Goal: Transaction & Acquisition: Purchase product/service

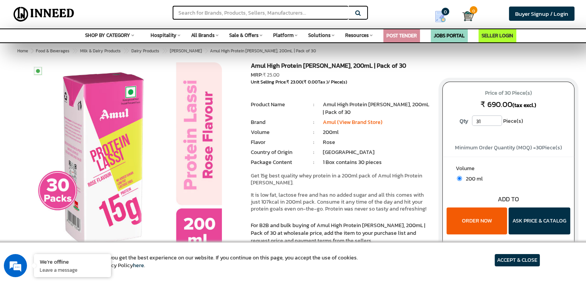
click at [497, 119] on input "31" at bounding box center [487, 121] width 30 height 10
click at [497, 119] on input "32" at bounding box center [487, 121] width 30 height 10
click at [497, 119] on input "33" at bounding box center [487, 121] width 30 height 10
click at [497, 119] on input "34" at bounding box center [487, 121] width 30 height 10
click at [497, 119] on input "35" at bounding box center [487, 121] width 30 height 10
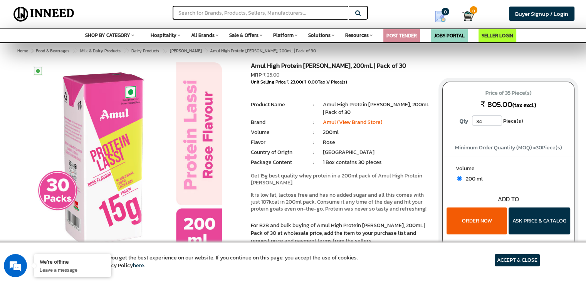
click at [498, 124] on input "34" at bounding box center [487, 121] width 30 height 10
click at [498, 124] on input "33" at bounding box center [487, 121] width 30 height 10
click at [498, 124] on input "32" at bounding box center [487, 121] width 30 height 10
click at [498, 124] on input "31" at bounding box center [487, 121] width 30 height 10
click at [498, 124] on input "30" at bounding box center [487, 121] width 30 height 10
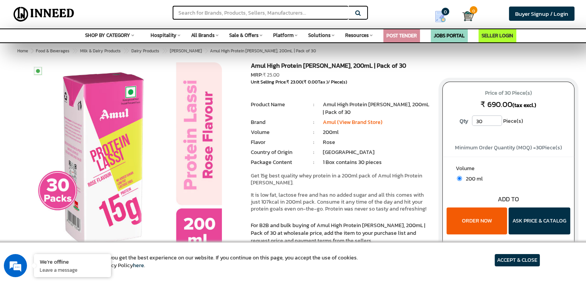
click at [498, 124] on input "30" at bounding box center [487, 121] width 30 height 10
click at [498, 131] on div "Price of 30 Piece(s) ₹ 690.00 (tax excl.) Qty 30 Piece(s)" at bounding box center [508, 110] width 131 height 57
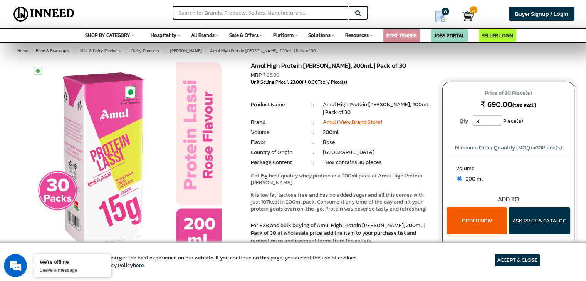
click at [498, 119] on input "31" at bounding box center [487, 121] width 30 height 10
click at [498, 119] on input "32" at bounding box center [487, 121] width 30 height 10
click at [496, 124] on input "31" at bounding box center [487, 121] width 30 height 10
type input "30"
click at [496, 124] on input "30" at bounding box center [487, 121] width 30 height 10
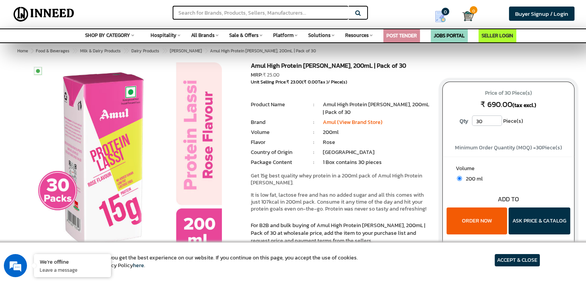
click at [496, 133] on div "Price of 30 Piece(s) ₹ 690.00 (tax excl.) Qty 30 Piece(s)" at bounding box center [508, 110] width 131 height 57
